Goal: Transaction & Acquisition: Obtain resource

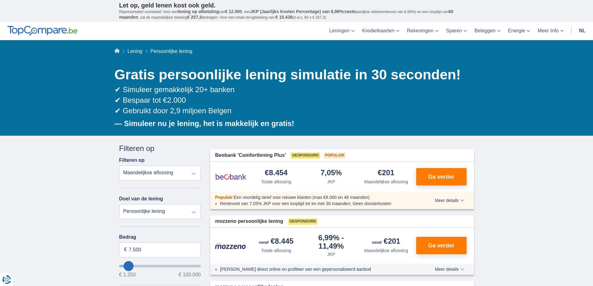
type input "10.250"
type input "10250"
type input "11.250"
type input "11250"
select select "60"
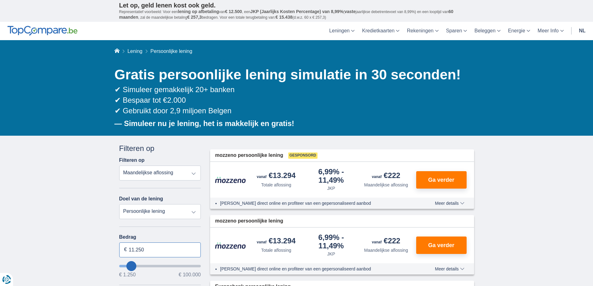
click at [147, 250] on input "11.250" at bounding box center [160, 250] width 82 height 15
type input "1"
type input "6.000"
